Goal: Find specific page/section: Find specific page/section

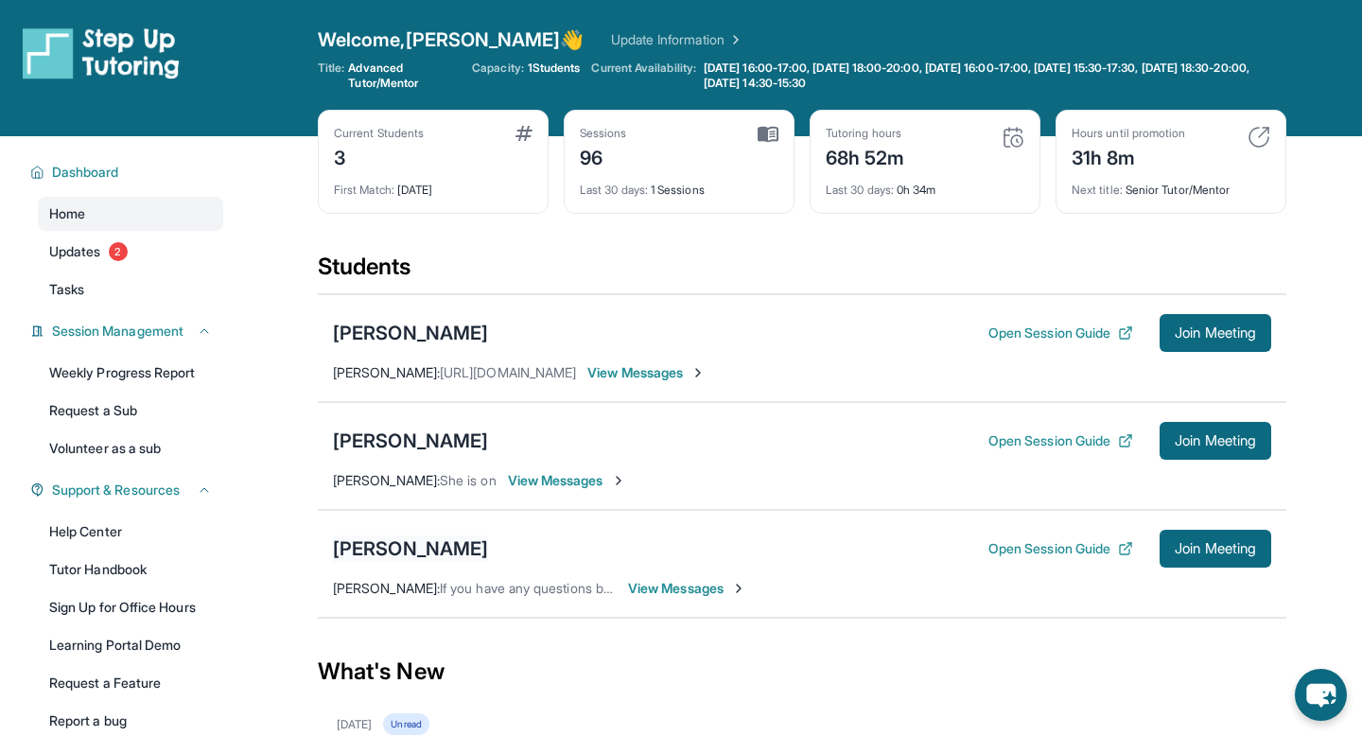
scroll to position [145, 0]
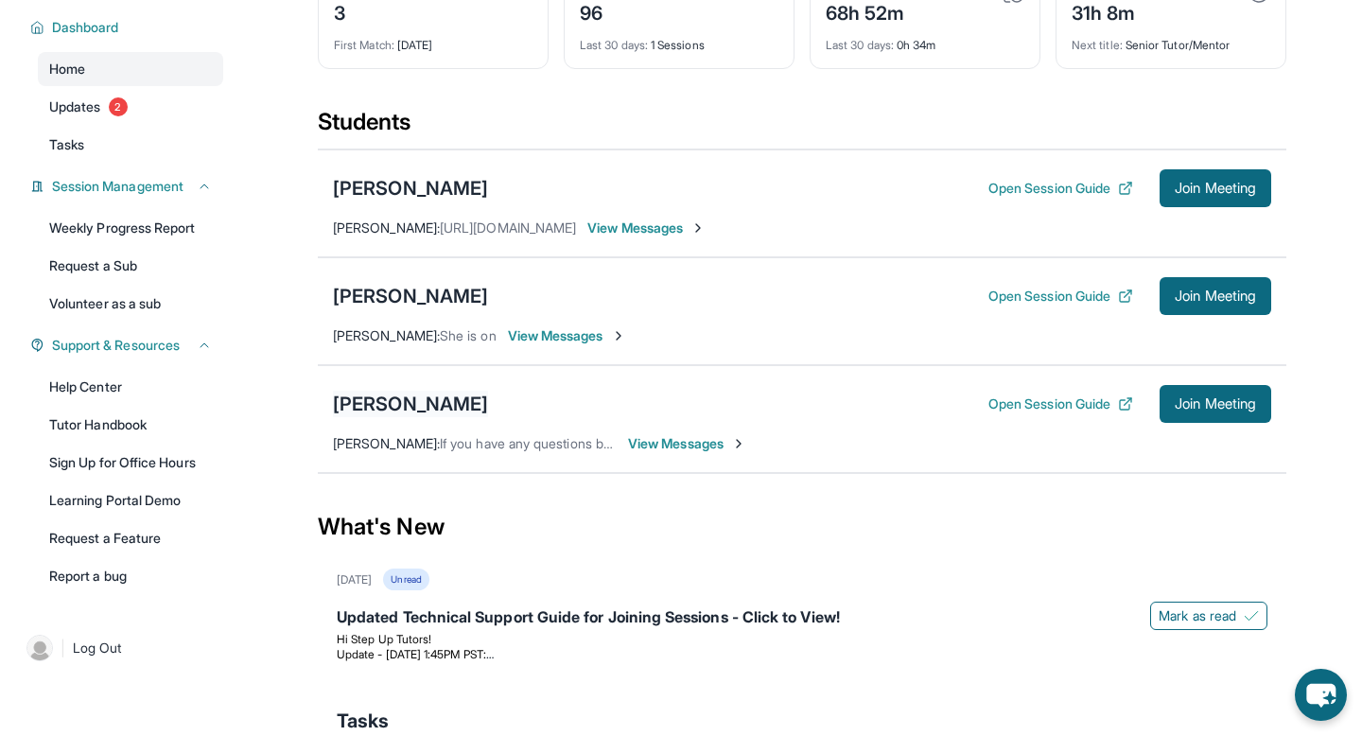
click at [408, 397] on div "[PERSON_NAME]" at bounding box center [410, 404] width 155 height 26
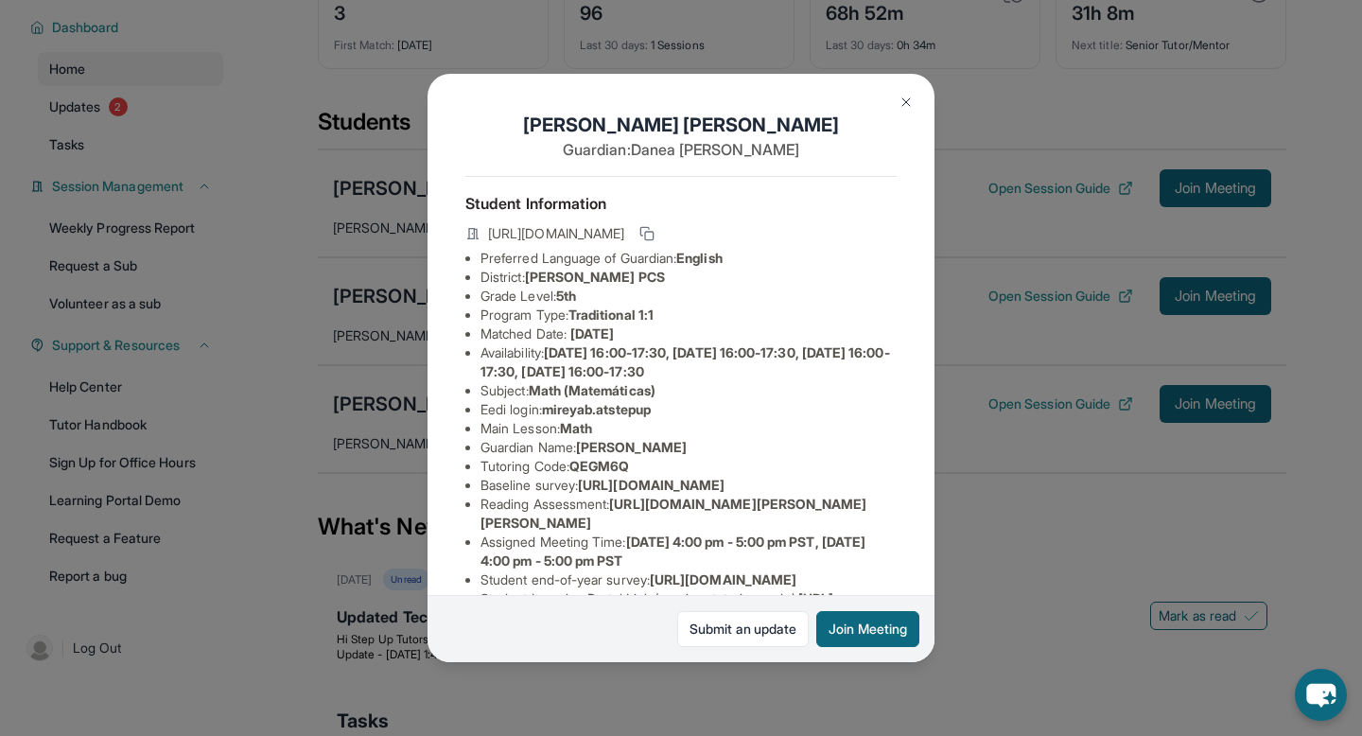
click at [582, 272] on span "[PERSON_NAME] PCS" at bounding box center [595, 277] width 140 height 16
click at [534, 272] on span "[PERSON_NAME] PCS" at bounding box center [595, 277] width 140 height 16
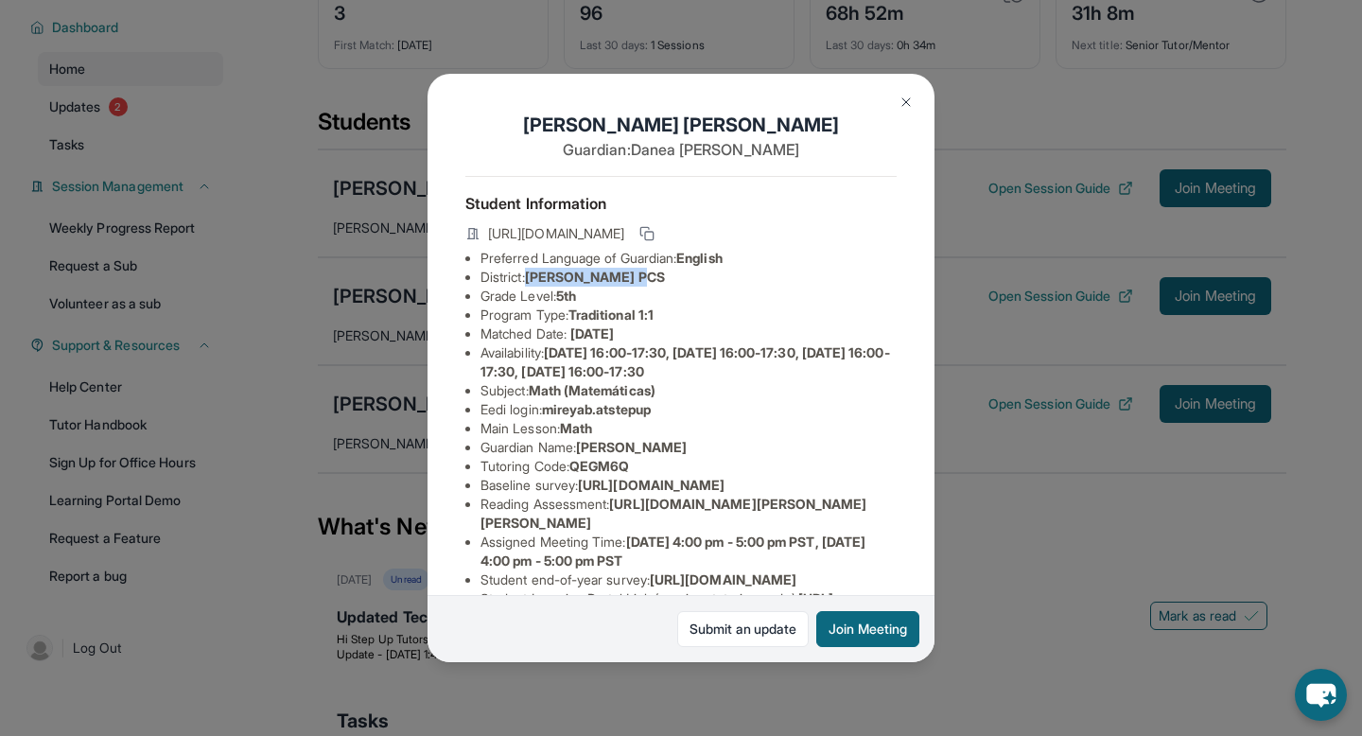
drag, startPoint x: 530, startPoint y: 275, endPoint x: 640, endPoint y: 272, distance: 110.7
click at [640, 272] on li "District: [PERSON_NAME] PCS" at bounding box center [688, 277] width 416 height 19
copy li "[PERSON_NAME] PCS"
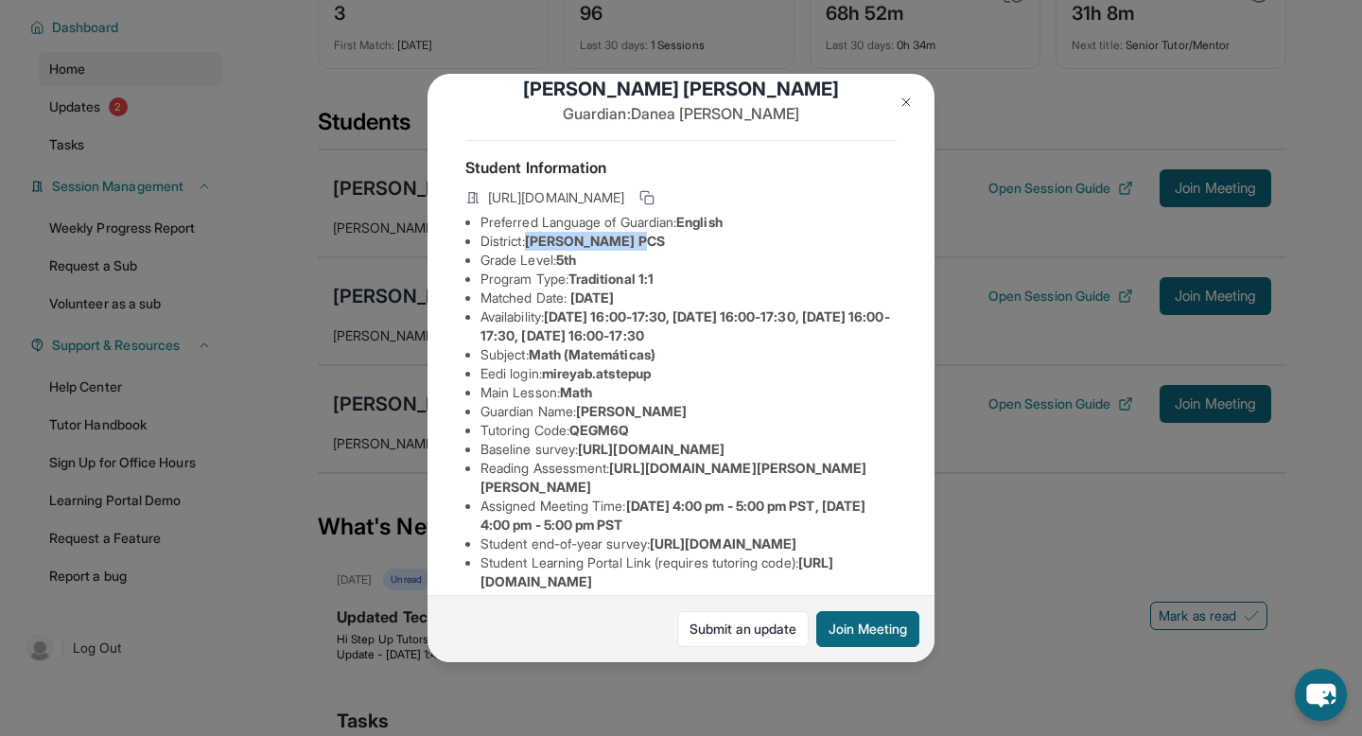
scroll to position [0, 0]
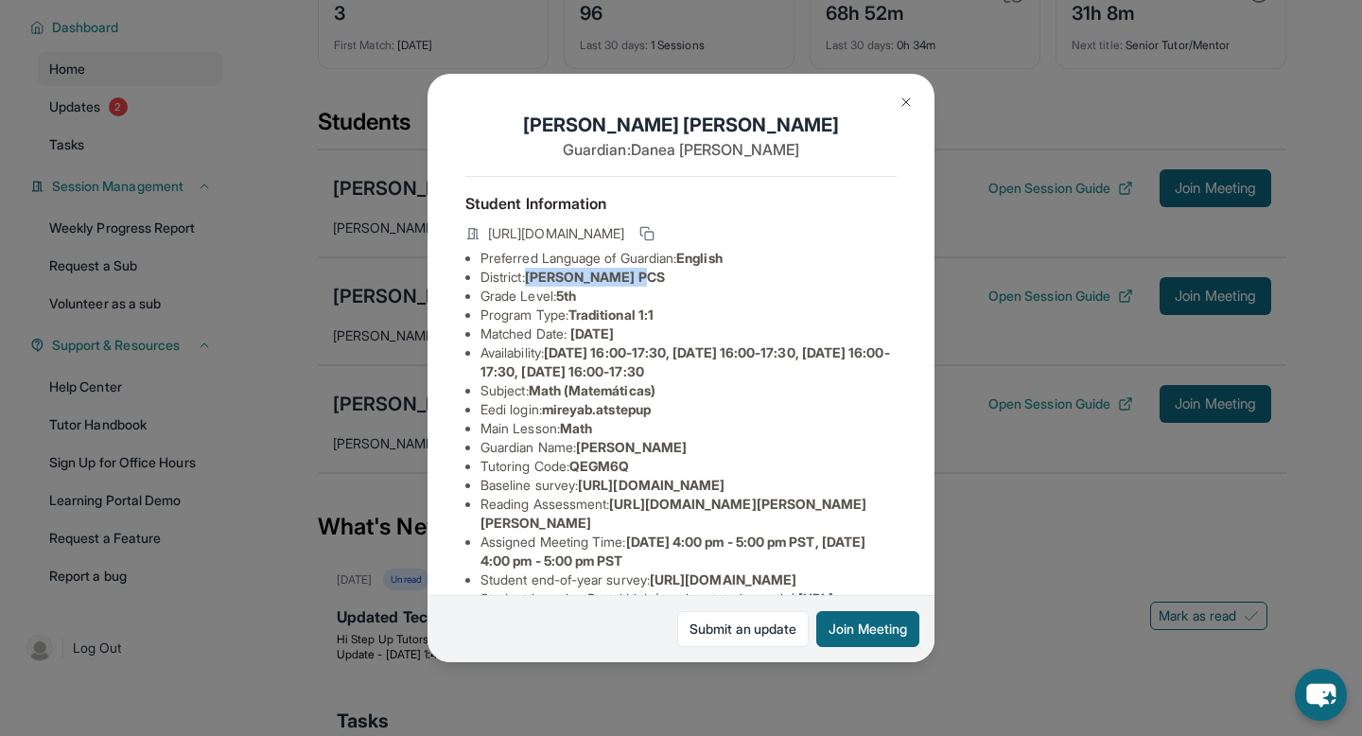
click at [900, 93] on button at bounding box center [906, 102] width 38 height 38
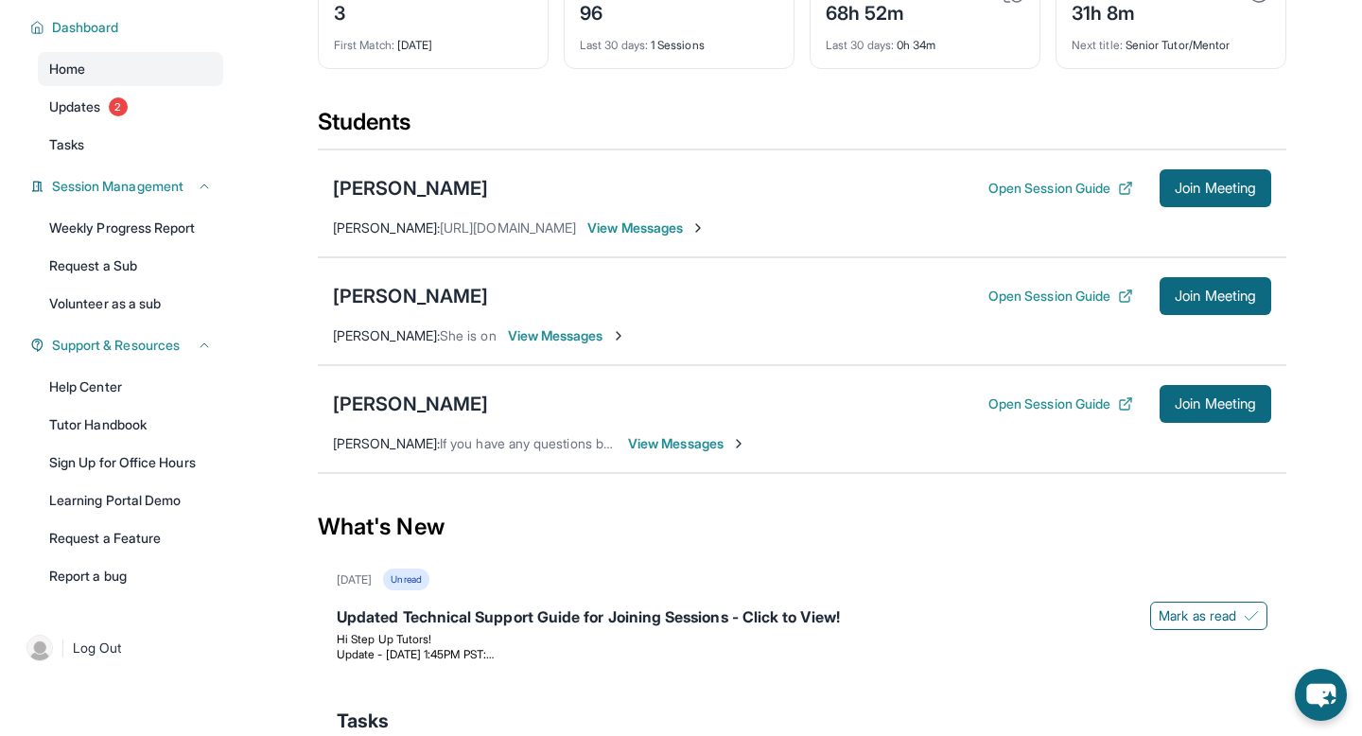
click at [425, 315] on div "[PERSON_NAME] Open Session Guide Join Meeting [PERSON_NAME] : She is on View Me…" at bounding box center [802, 311] width 969 height 108
click at [428, 302] on div "[PERSON_NAME]" at bounding box center [410, 296] width 155 height 26
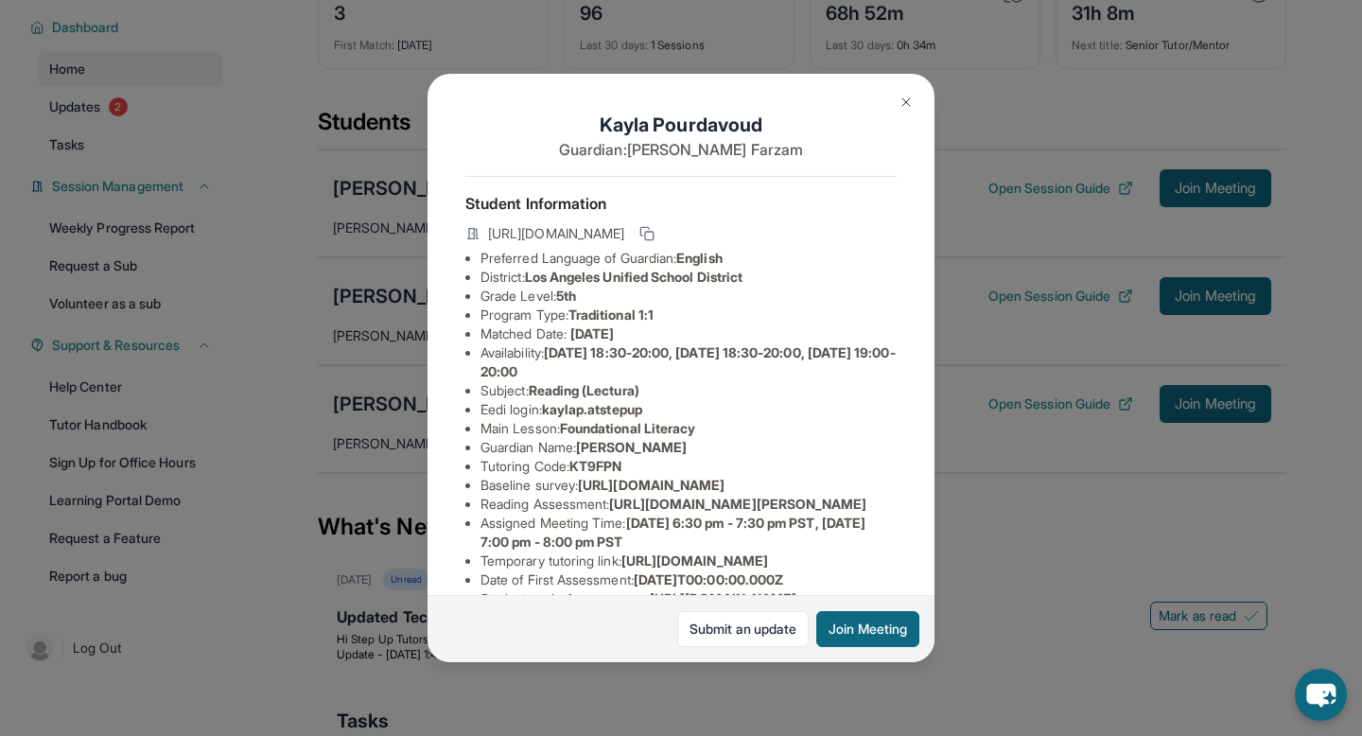
click at [913, 109] on img at bounding box center [906, 102] width 15 height 15
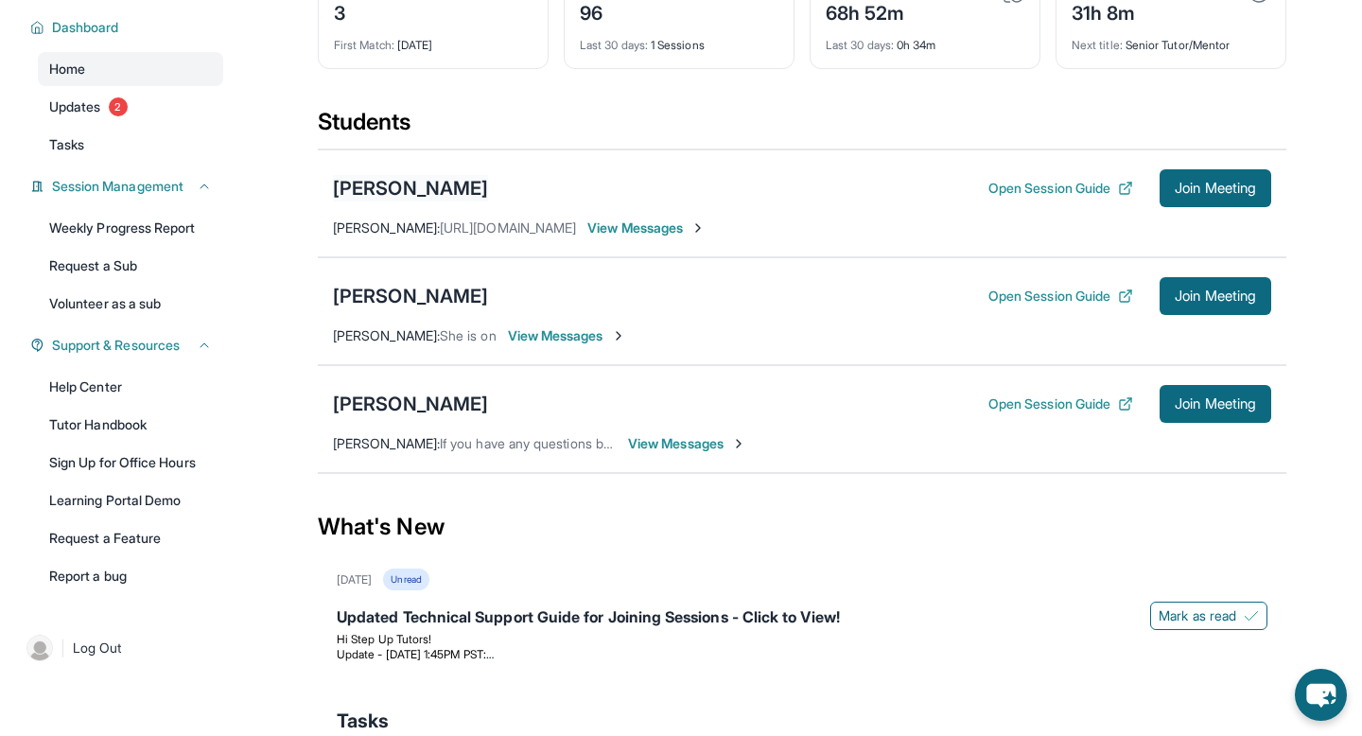
click at [464, 188] on div "[PERSON_NAME]" at bounding box center [410, 188] width 155 height 26
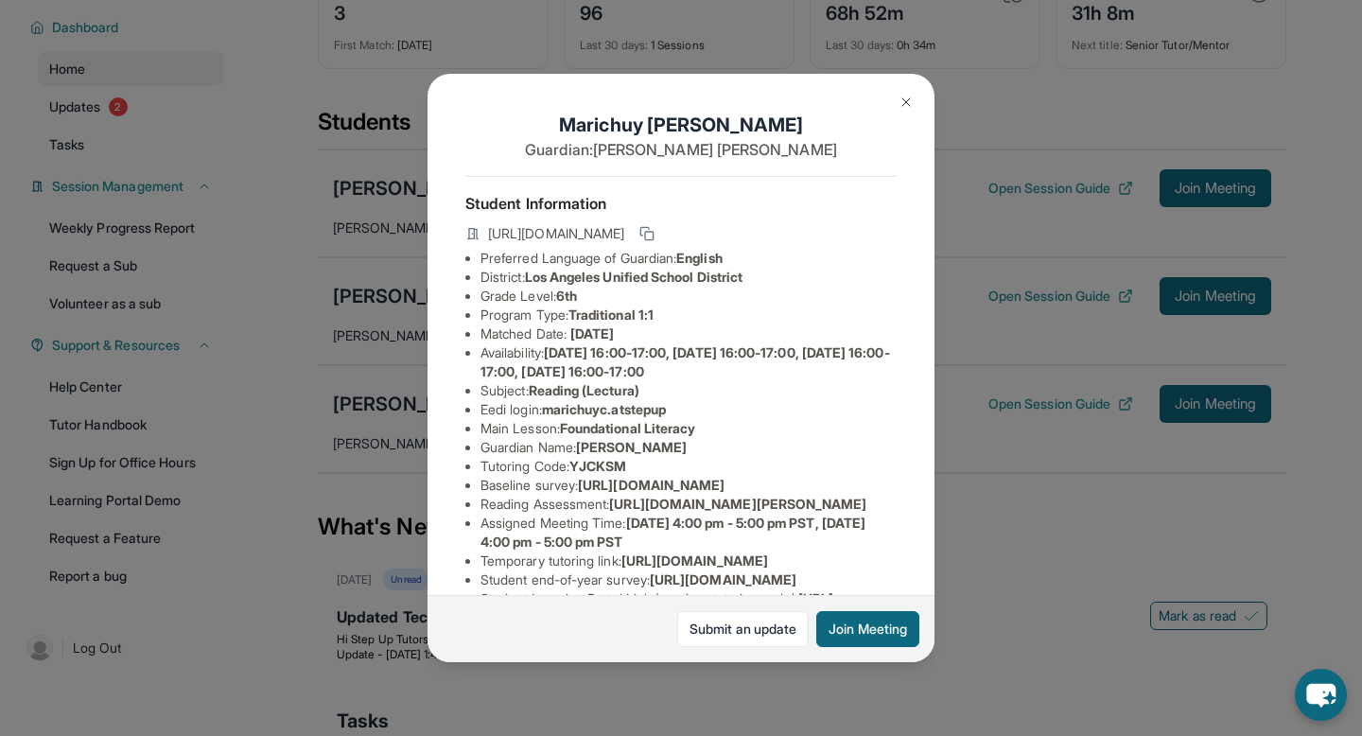
click at [905, 95] on img at bounding box center [906, 102] width 15 height 15
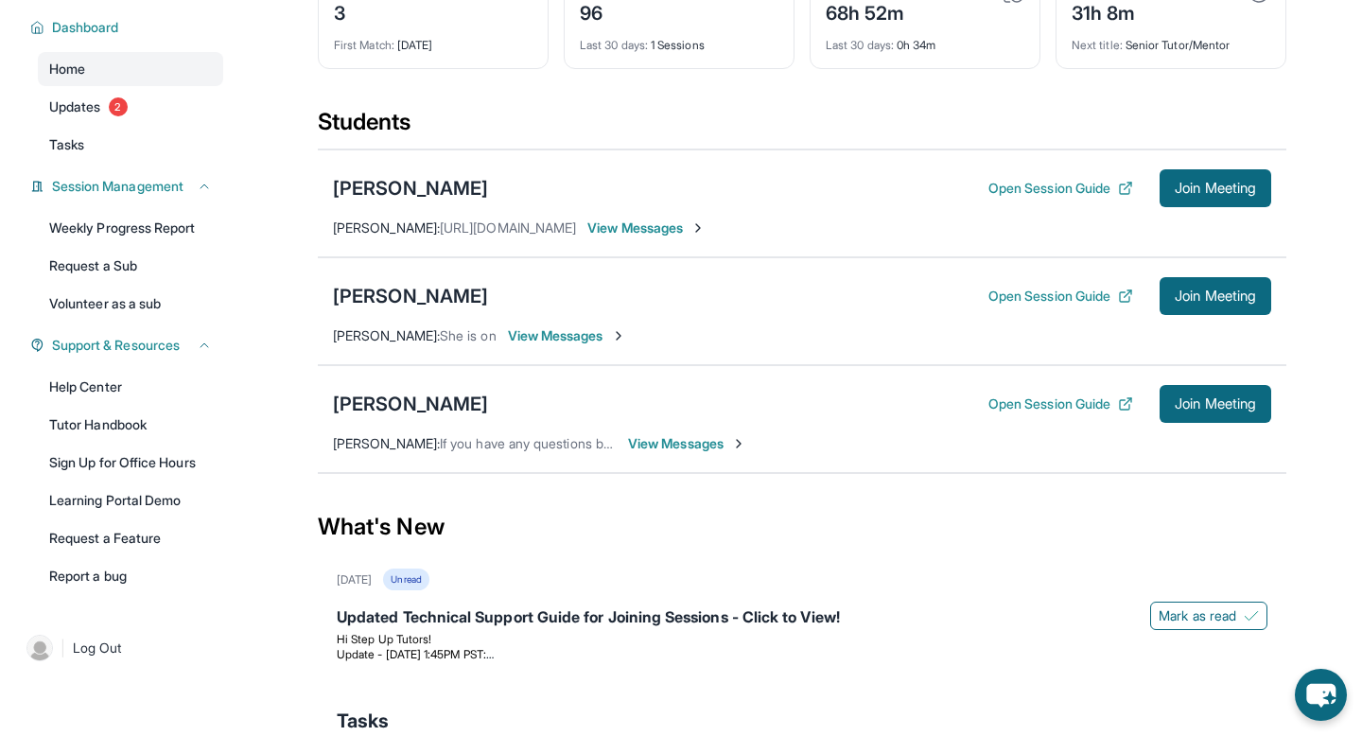
scroll to position [260, 0]
